Goal: Information Seeking & Learning: Learn about a topic

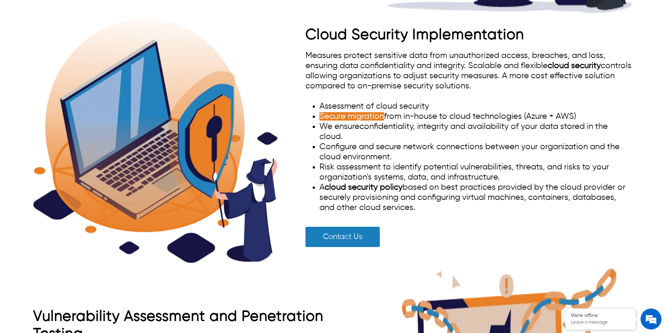
scroll to position [1037, 0]
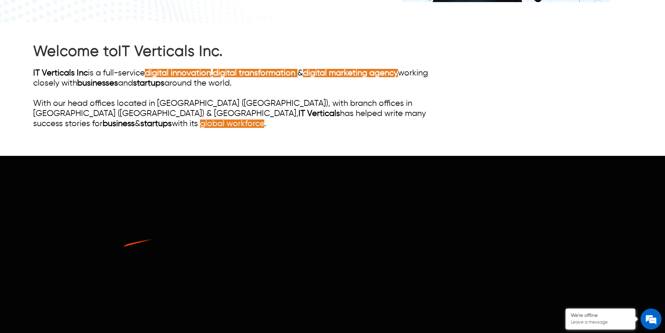
scroll to position [384, 0]
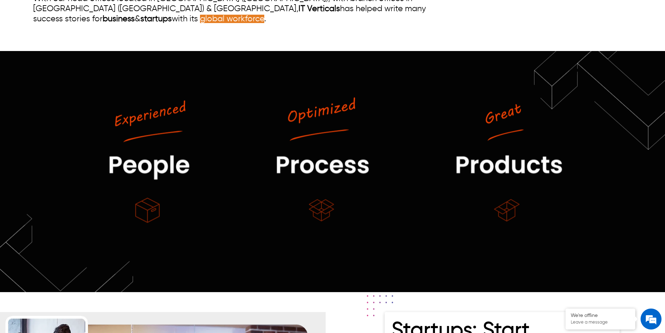
click at [384, 173] on img at bounding box center [332, 171] width 665 height 241
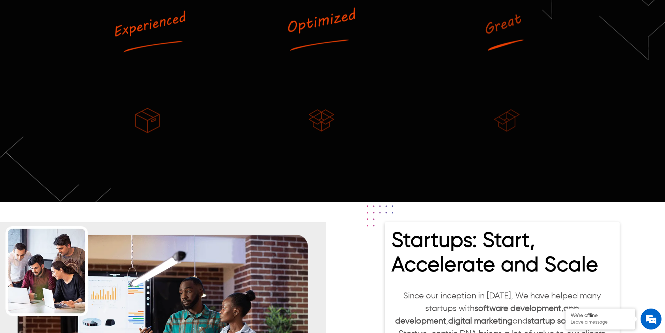
scroll to position [489, 0]
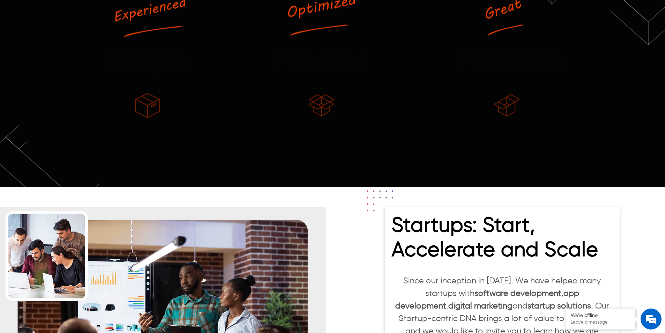
scroll to position [0, 0]
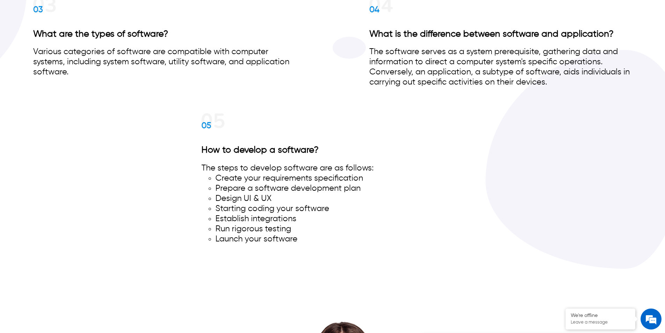
scroll to position [3874, 0]
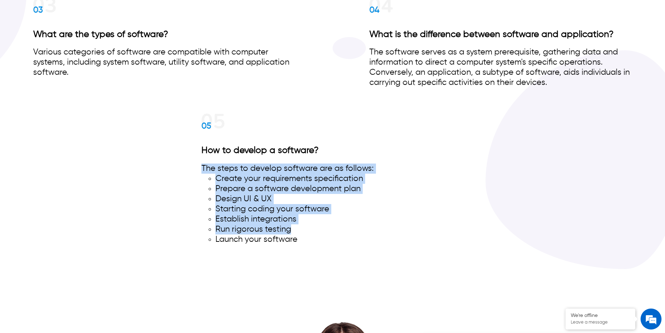
drag, startPoint x: 234, startPoint y: 182, endPoint x: 326, endPoint y: 233, distance: 105.4
click at [326, 233] on div "01 What is software? Software is a collection of instructions or commands direc…" at bounding box center [332, 66] width 599 height 399
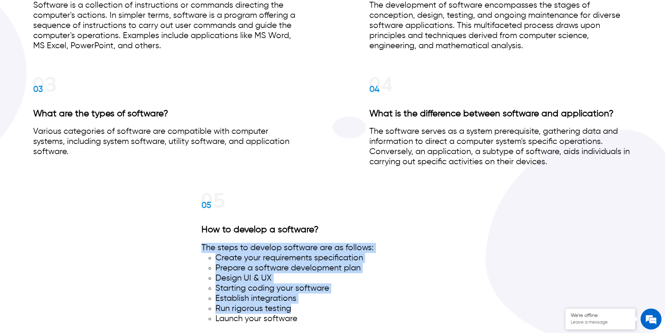
scroll to position [3700, 0]
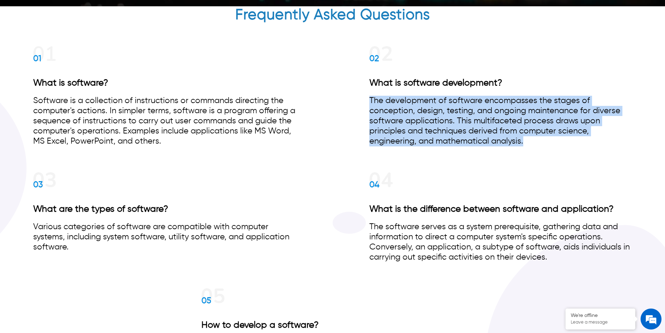
drag, startPoint x: 371, startPoint y: 99, endPoint x: 549, endPoint y: 140, distance: 183.0
click at [549, 140] on div "The development of software encompasses the stages of conception, design, testi…" at bounding box center [500, 121] width 262 height 51
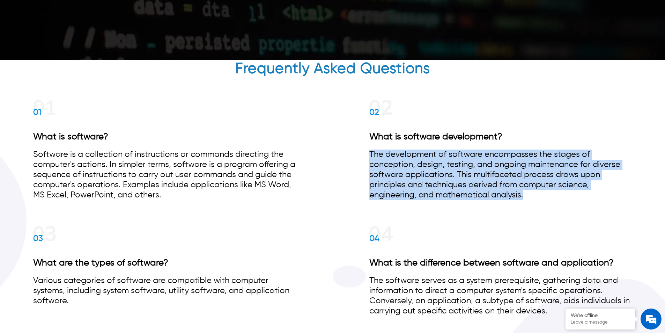
scroll to position [3595, 0]
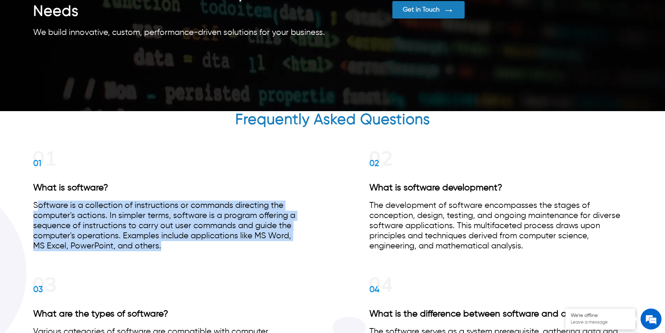
drag, startPoint x: 38, startPoint y: 203, endPoint x: 230, endPoint y: 260, distance: 199.5
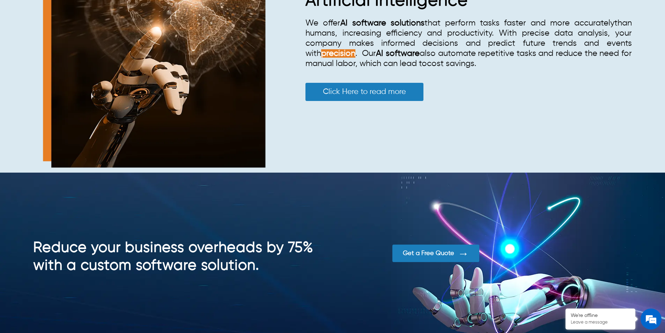
scroll to position [2548, 0]
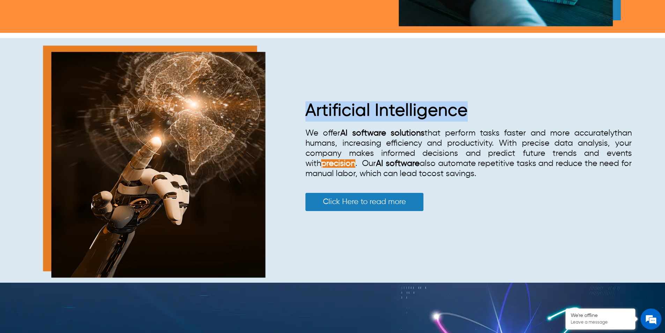
drag, startPoint x: 301, startPoint y: 97, endPoint x: 481, endPoint y: 114, distance: 181.5
click at [481, 114] on div "Artificial Intelligence We offer AI software solutions that perform tasks faste…" at bounding box center [332, 160] width 599 height 244
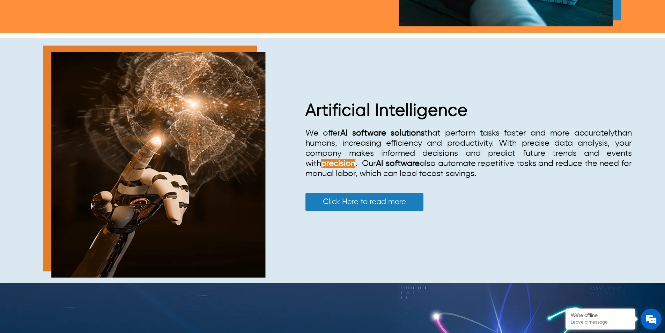
click at [474, 228] on div "Artificial Intelligence We offer AI software solutions that perform tasks faste…" at bounding box center [332, 160] width 599 height 244
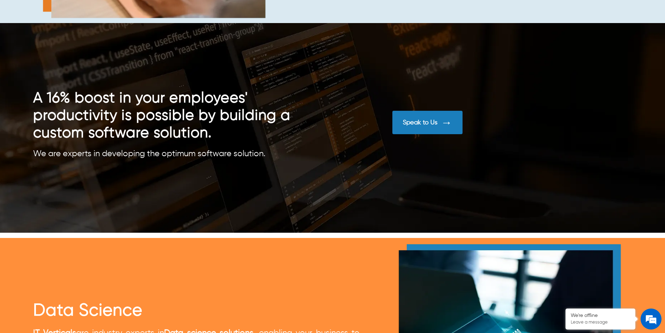
scroll to position [2094, 0]
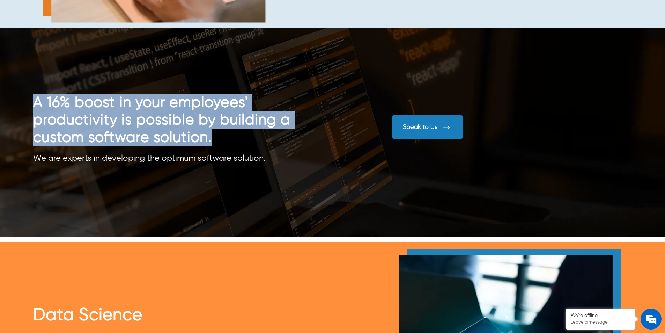
drag, startPoint x: 33, startPoint y: 108, endPoint x: 287, endPoint y: 150, distance: 257.3
click at [277, 145] on h2 "A 16% boost in your employees' productivity is possible by building a custom so…" at bounding box center [182, 120] width 299 height 52
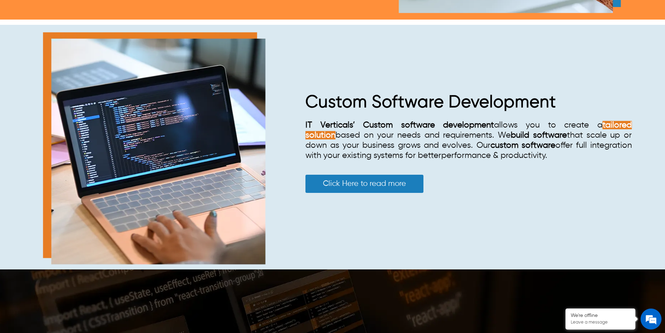
scroll to position [2024, 0]
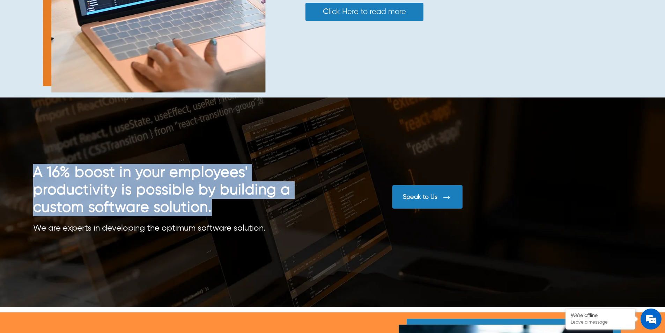
click at [157, 189] on h2 "A 16% boost in your employees' productivity is possible by building a custom so…" at bounding box center [182, 190] width 299 height 52
drag, startPoint x: 51, startPoint y: 173, endPoint x: 209, endPoint y: 208, distance: 161.3
click at [209, 208] on h2 "A 16% boost in your employees' productivity is possible by building a custom so…" at bounding box center [182, 190] width 299 height 52
click at [62, 179] on h2 "A 16% boost in your employees' productivity is possible by building a custom so…" at bounding box center [182, 190] width 299 height 52
drag, startPoint x: 48, startPoint y: 173, endPoint x: 205, endPoint y: 210, distance: 160.7
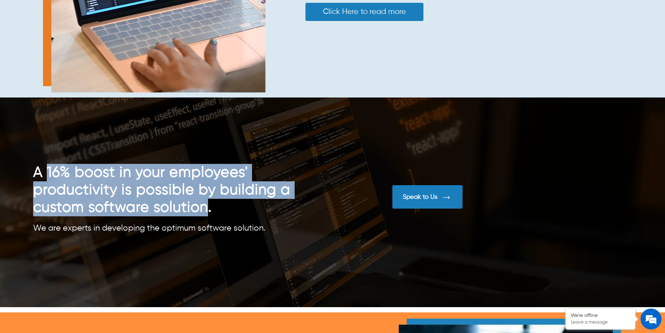
click at [205, 210] on h2 "A 16% boost in your employees' productivity is possible by building a custom so…" at bounding box center [182, 190] width 299 height 52
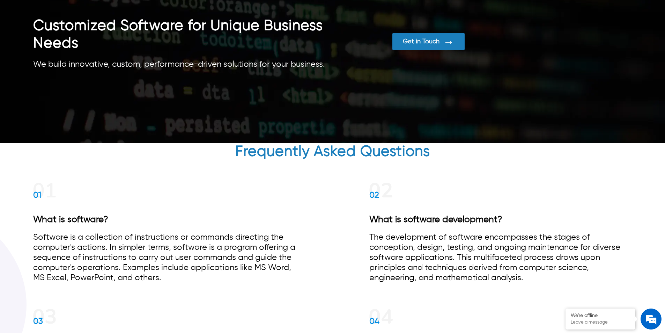
scroll to position [3557, 0]
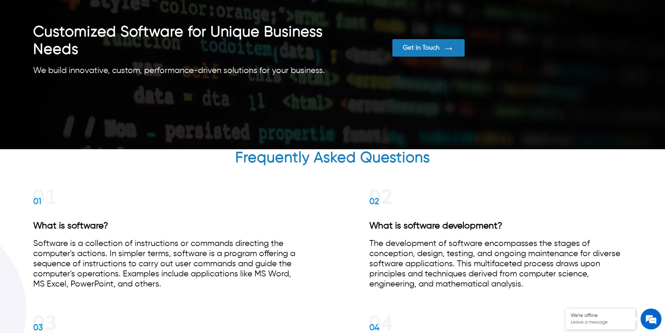
click at [354, 161] on h2 "Frequently Asked Questions" at bounding box center [332, 159] width 599 height 21
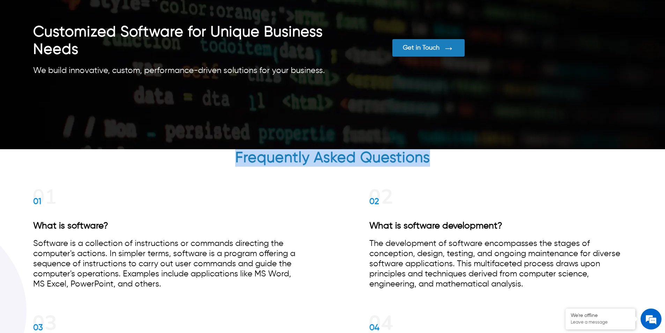
click at [354, 161] on h2 "Frequently Asked Questions" at bounding box center [332, 159] width 599 height 21
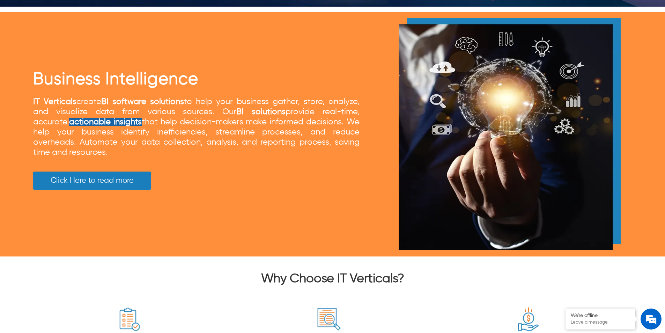
scroll to position [2983, 0]
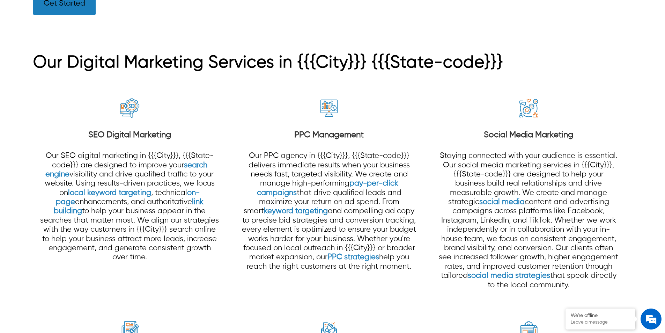
scroll to position [611, 0]
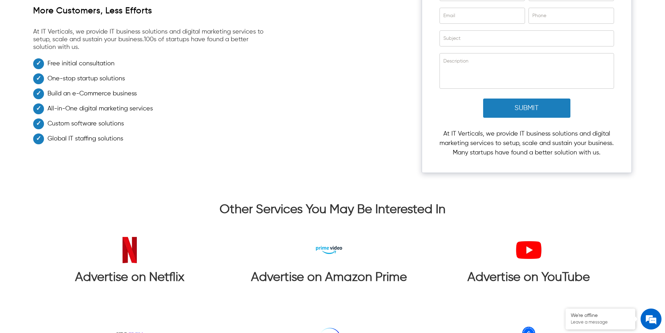
scroll to position [1526, 0]
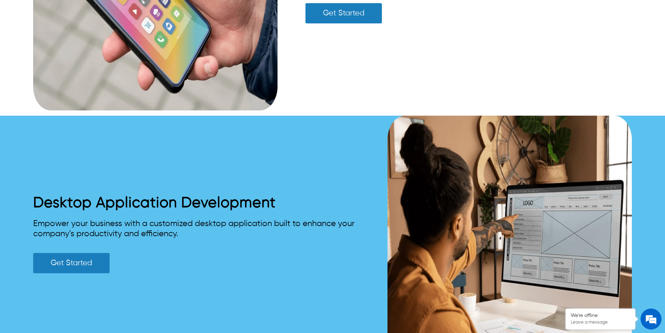
scroll to position [2038, 0]
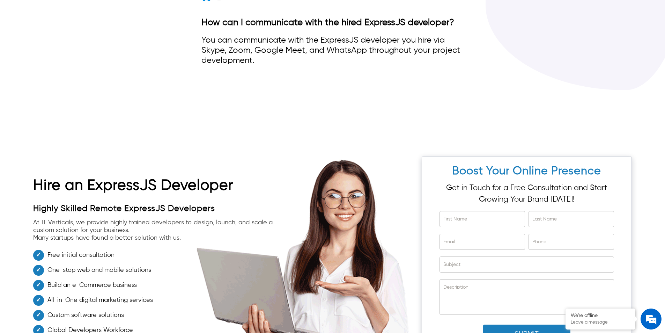
scroll to position [1923, 0]
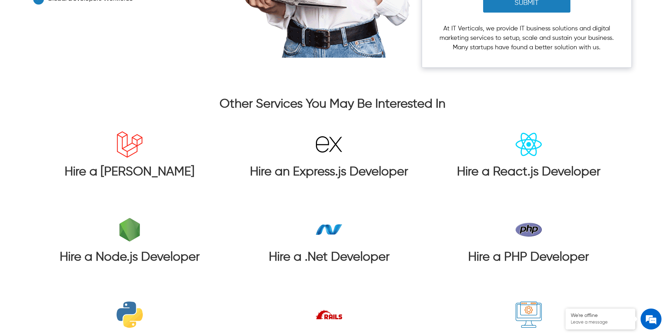
scroll to position [1513, 0]
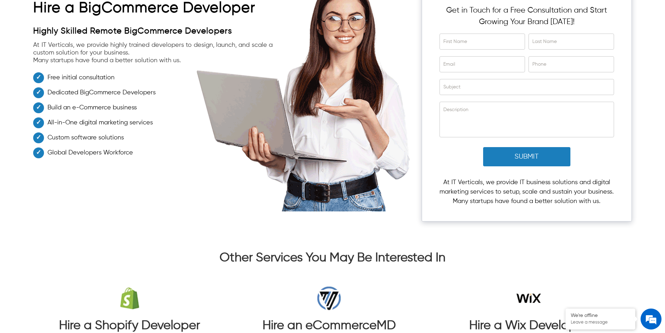
scroll to position [1291, 0]
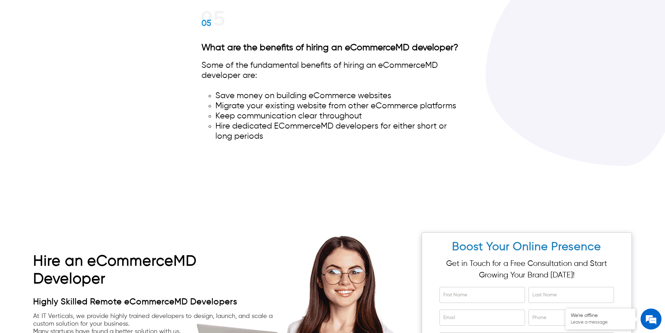
scroll to position [1152, 0]
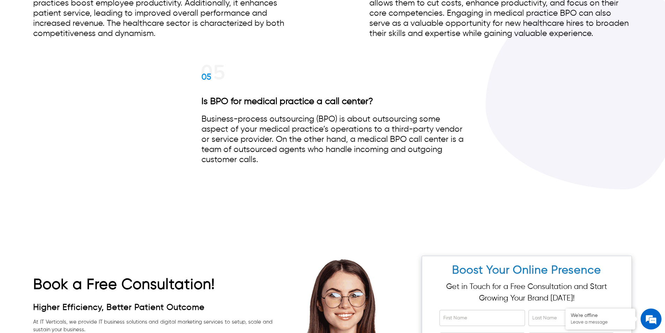
scroll to position [3697, 0]
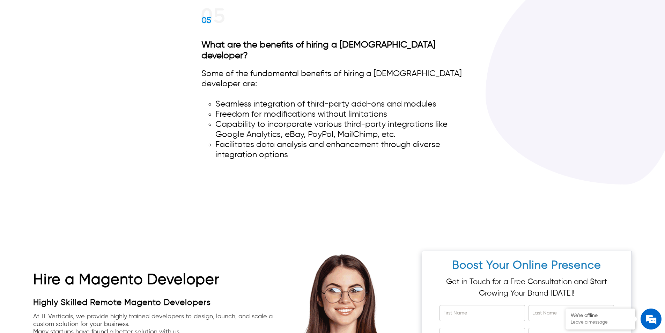
scroll to position [1186, 0]
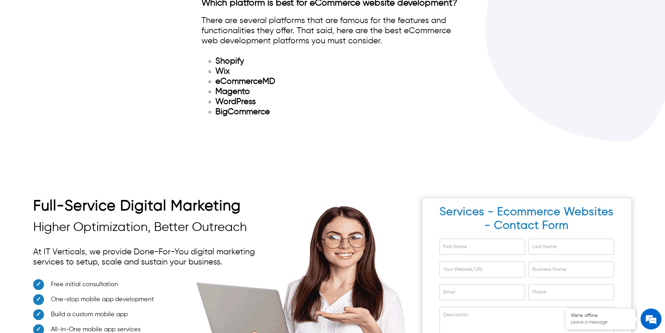
scroll to position [4223, 0]
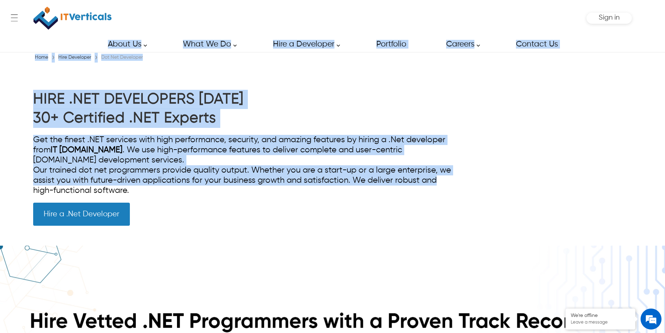
drag, startPoint x: 665, startPoint y: 13, endPoint x: 665, endPoint y: 185, distance: 172.4
click at [665, 185] on div "← Menu Startup Solutions Software Development Digital Marketing Services IT Sta…" at bounding box center [332, 166] width 665 height 333
click at [652, 150] on div "HIRE .NET DEVELOPERS [DATE] 30+ Certified .NET Experts Get the finest .NET serv…" at bounding box center [332, 154] width 665 height 183
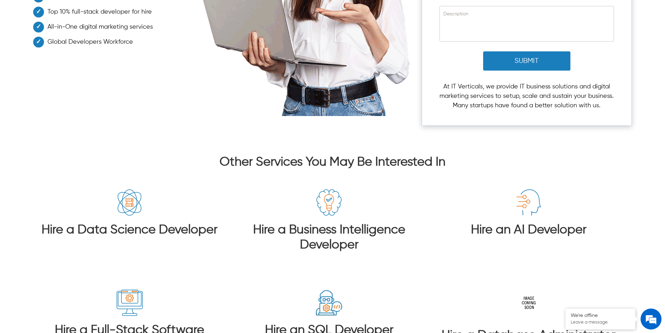
scroll to position [2337, 0]
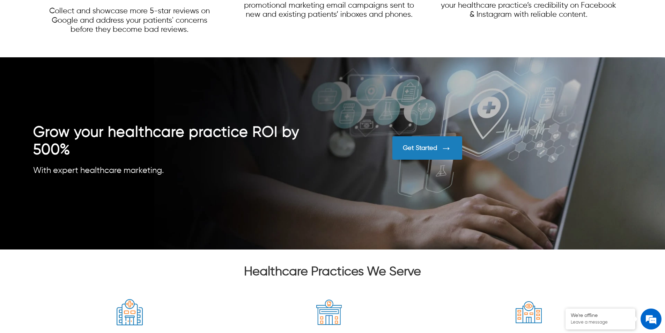
scroll to position [1635, 0]
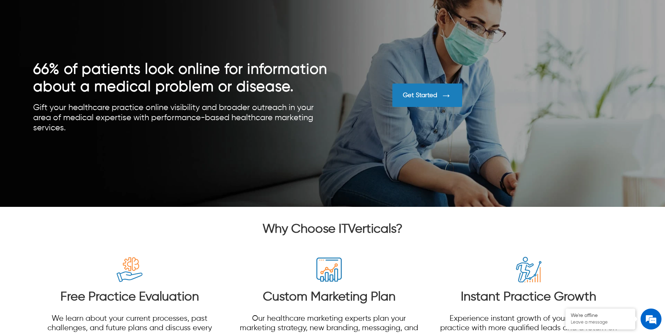
drag, startPoint x: 670, startPoint y: 14, endPoint x: 660, endPoint y: 217, distance: 203.7
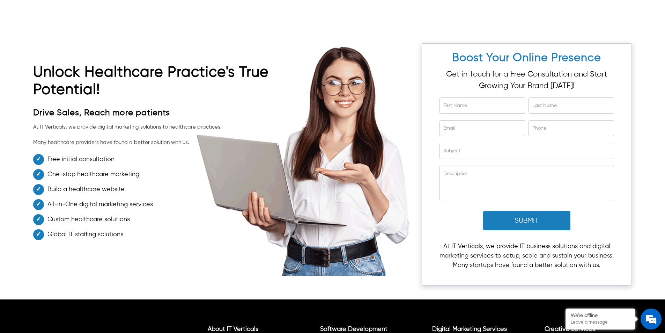
scroll to position [0, 0]
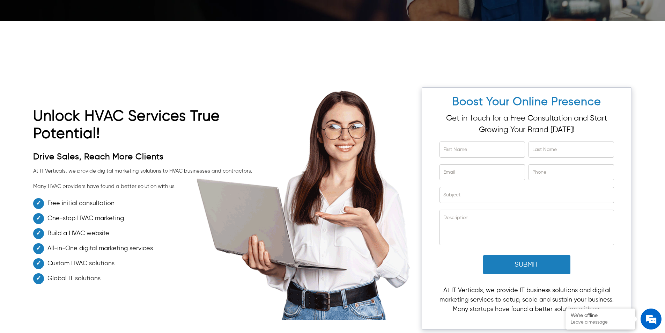
scroll to position [2152, 0]
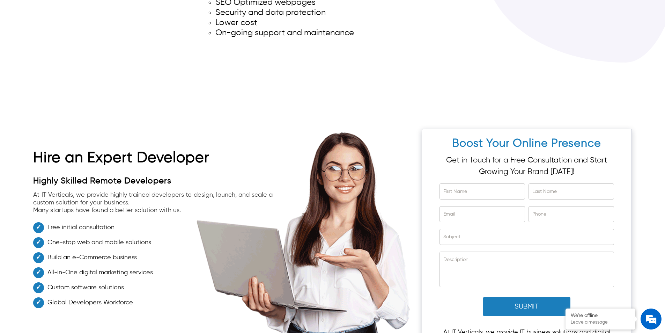
scroll to position [3135, 0]
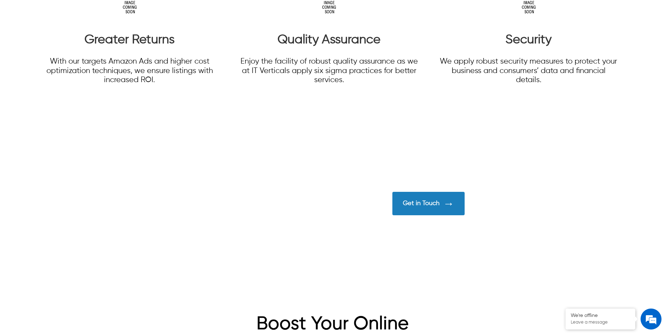
scroll to position [1640, 0]
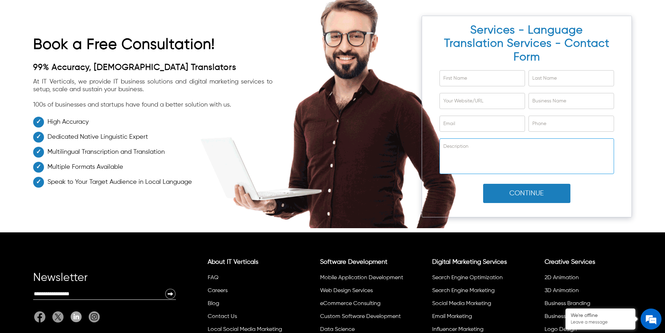
scroll to position [2739, 0]
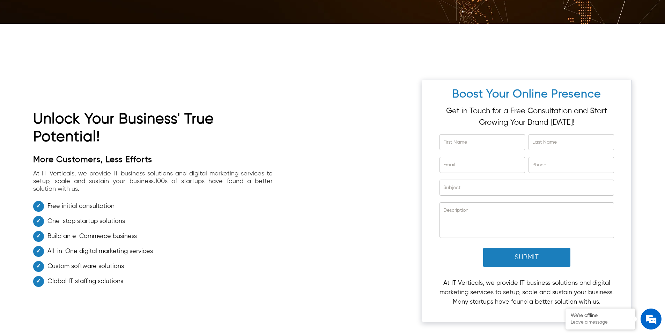
scroll to position [1354, 0]
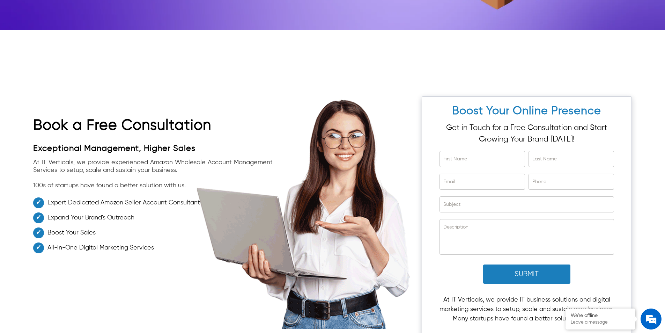
scroll to position [4080, 0]
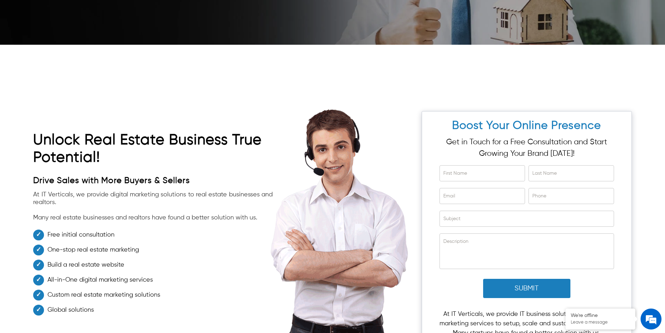
scroll to position [2268, 0]
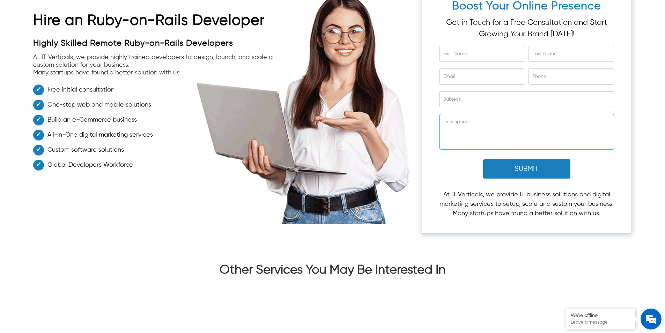
scroll to position [1780, 0]
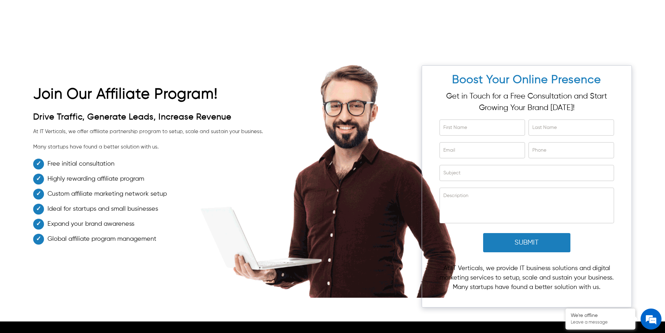
scroll to position [1652, 0]
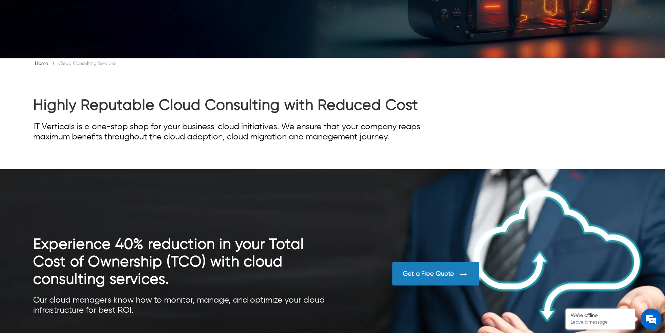
scroll to position [91, 0]
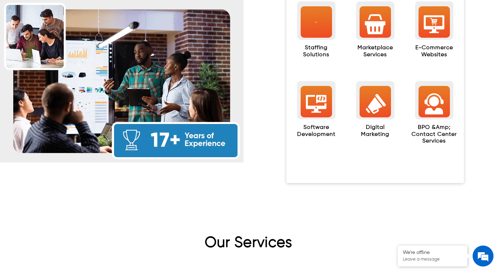
scroll to position [747, 0]
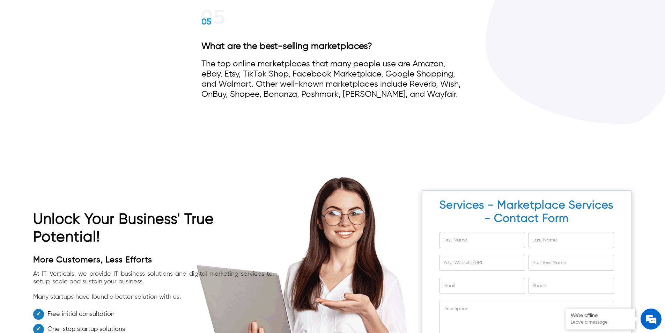
scroll to position [3240, 0]
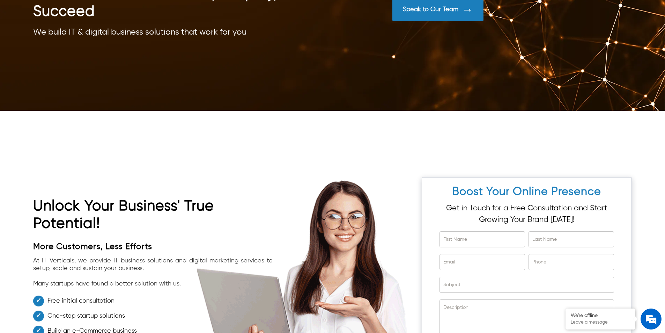
scroll to position [4396, 0]
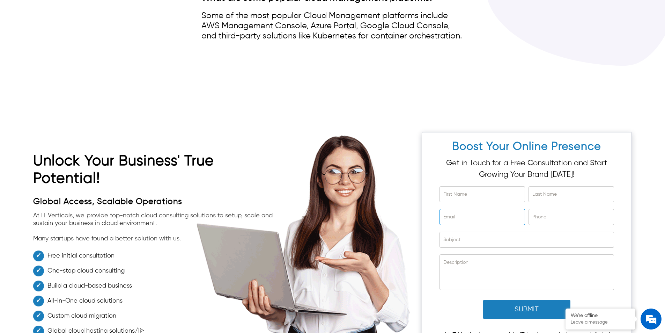
scroll to position [3455, 0]
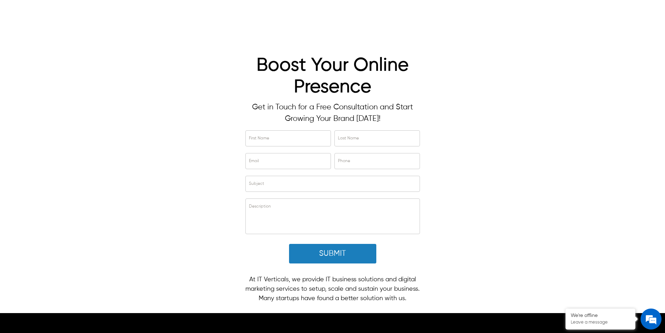
scroll to position [1627, 0]
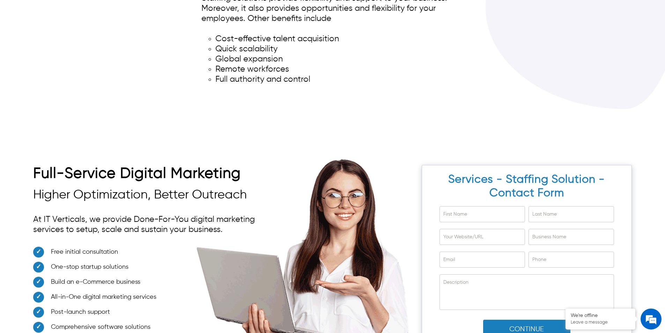
scroll to position [3007, 0]
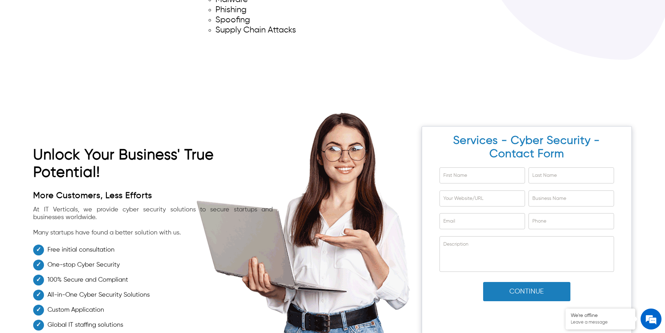
scroll to position [4973, 0]
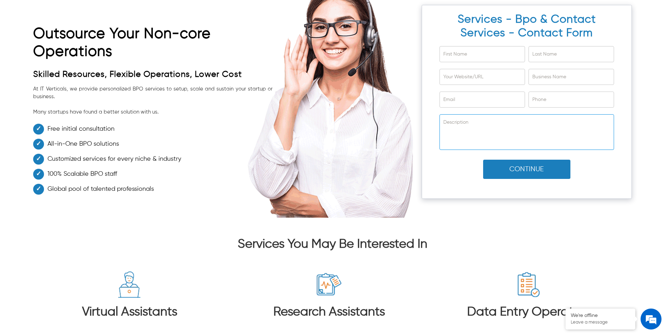
scroll to position [4465, 0]
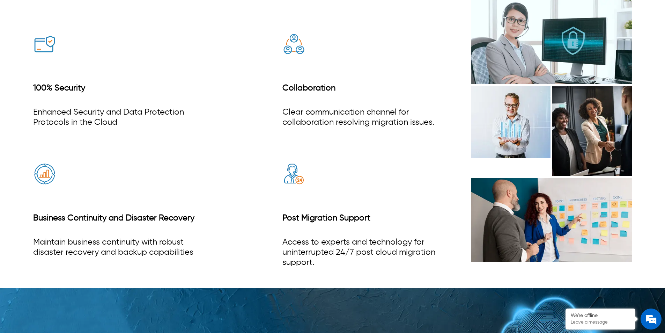
scroll to position [1298, 0]
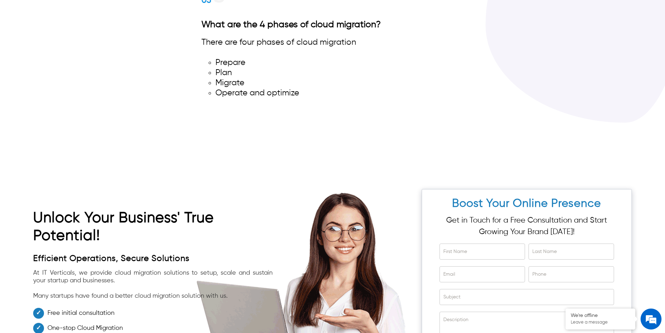
scroll to position [2679, 0]
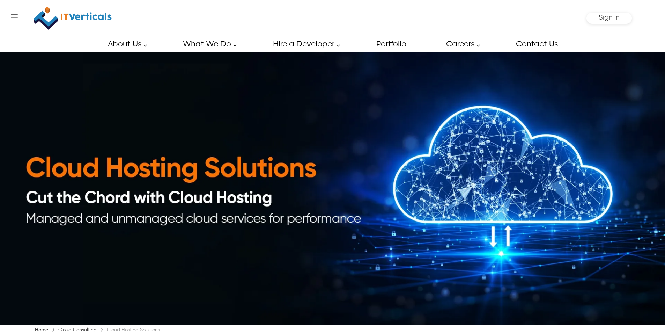
scroll to position [5, 0]
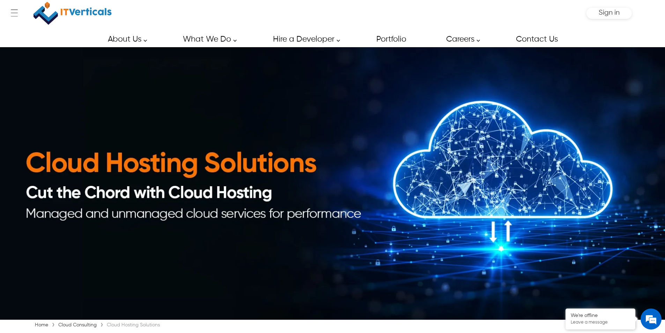
click at [651, 191] on html "Skip to main content ← Menu Startup Solutions Software Development Digital Mark…" at bounding box center [332, 161] width 665 height 333
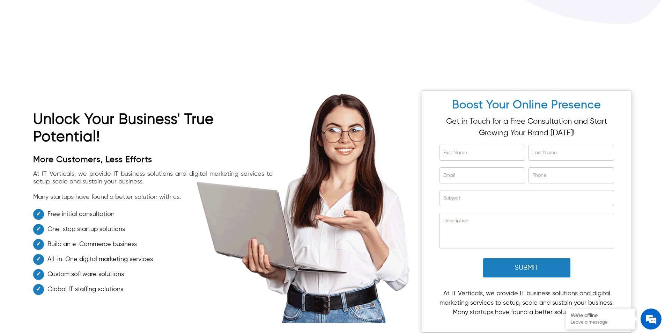
scroll to position [3892, 0]
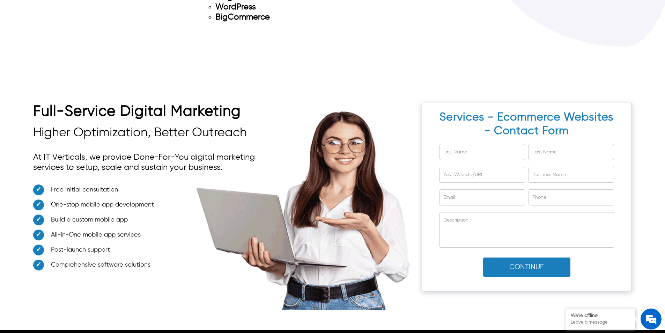
scroll to position [4169, 0]
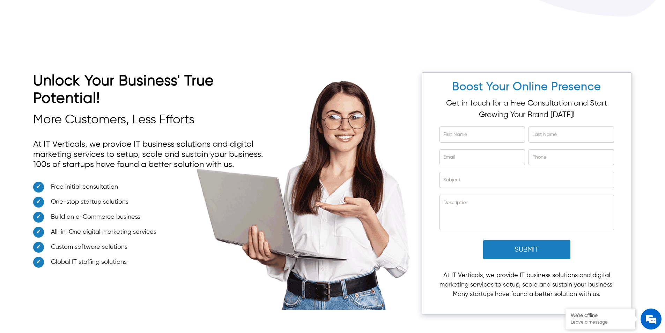
scroll to position [3684, 0]
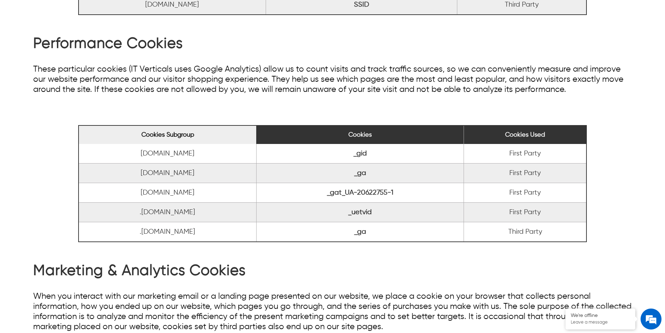
scroll to position [279, 0]
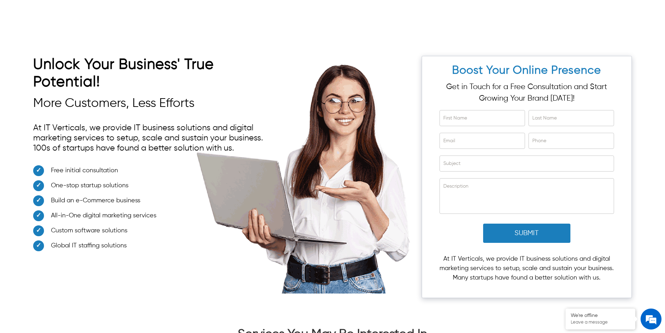
scroll to position [3344, 0]
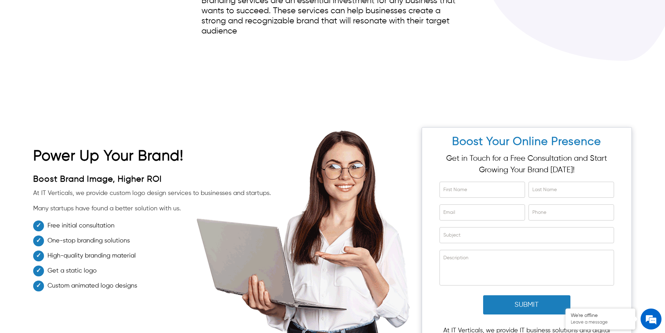
scroll to position [3480, 0]
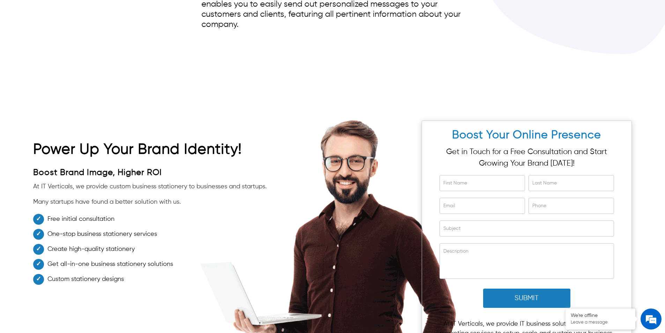
scroll to position [2639, 0]
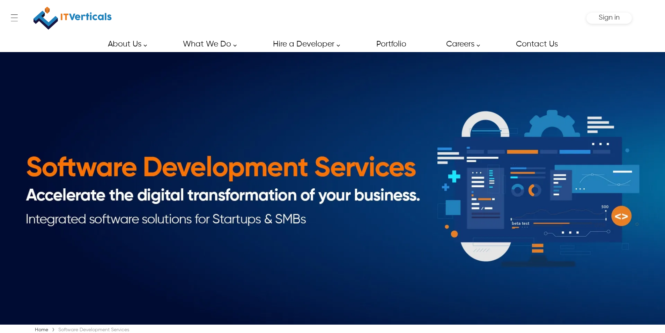
scroll to position [62, 0]
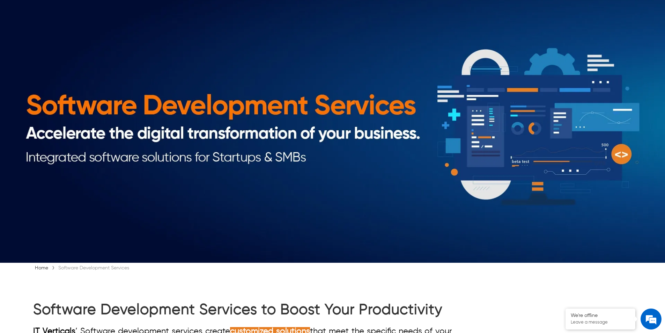
drag, startPoint x: 667, startPoint y: 8, endPoint x: 667, endPoint y: 164, distance: 155.3
click at [665, 164] on html "Skip to main content ← Menu Startup Solutions Software Development Digital Mark…" at bounding box center [332, 104] width 665 height 333
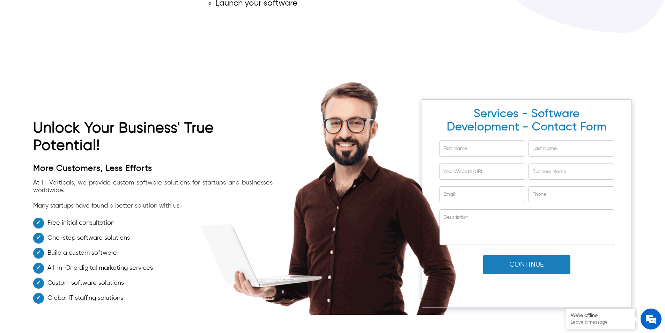
scroll to position [0, 0]
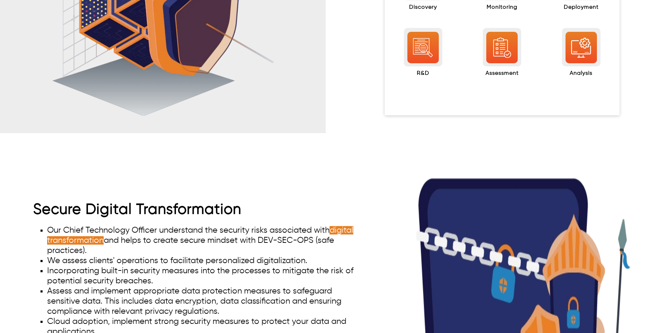
scroll to position [3214, 0]
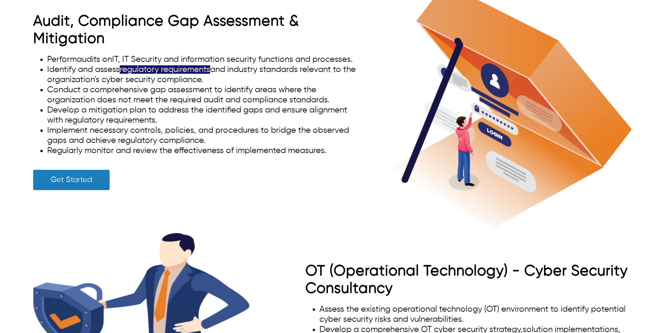
drag, startPoint x: 669, startPoint y: 10, endPoint x: 663, endPoint y: 249, distance: 238.8
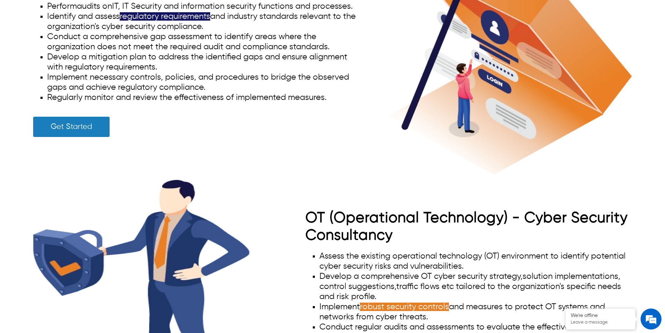
scroll to position [3319, 0]
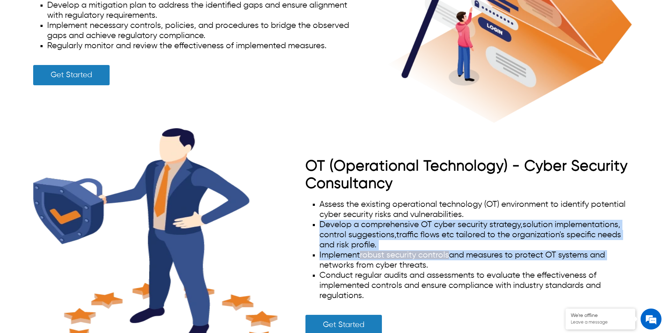
drag, startPoint x: 665, startPoint y: 210, endPoint x: 666, endPoint y: 253, distance: 43.3
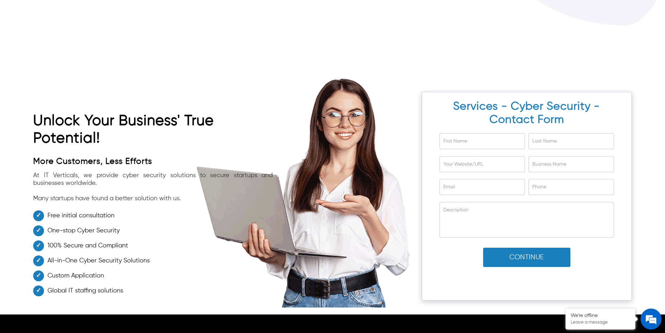
scroll to position [5048, 0]
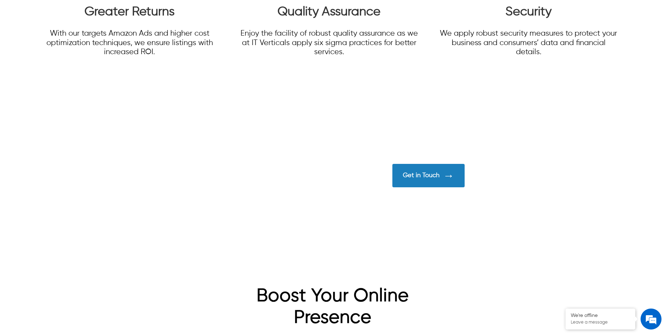
scroll to position [1556, 0]
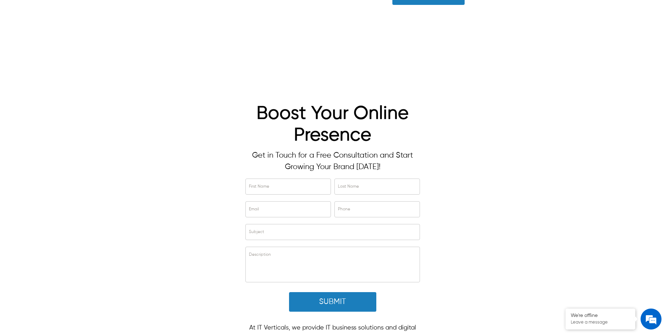
scroll to position [0, 0]
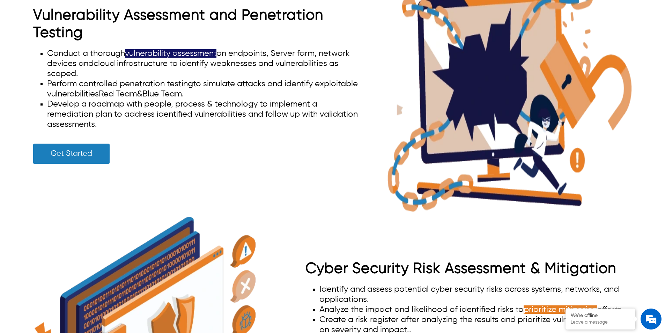
scroll to position [1386, 0]
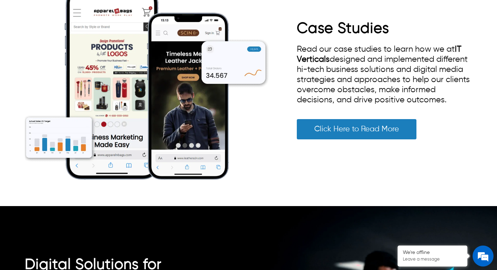
scroll to position [1514, 0]
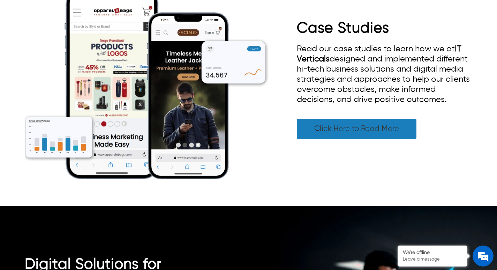
click at [338, 130] on link "Click Here to Read More" at bounding box center [357, 129] width 120 height 20
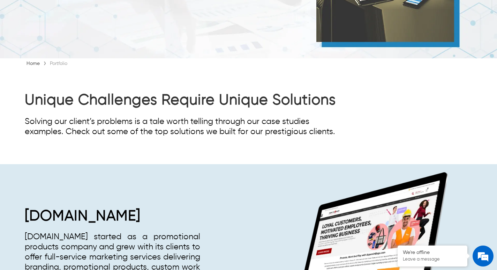
scroll to position [76, 0]
